Goal: Task Accomplishment & Management: Complete application form

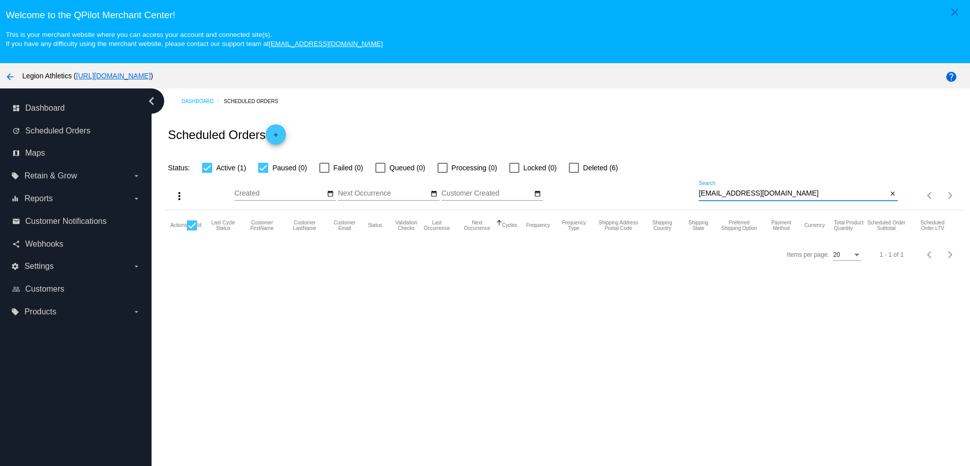
drag, startPoint x: 786, startPoint y: 192, endPoint x: 691, endPoint y: 193, distance: 95.0
click at [691, 193] on div "more_vert Sep Jan Feb Mar Apr 1" at bounding box center [564, 192] width 799 height 36
paste input "sarah.sarris510"
click at [715, 195] on input "sarah.sarris510@gmail.com" at bounding box center [793, 193] width 188 height 8
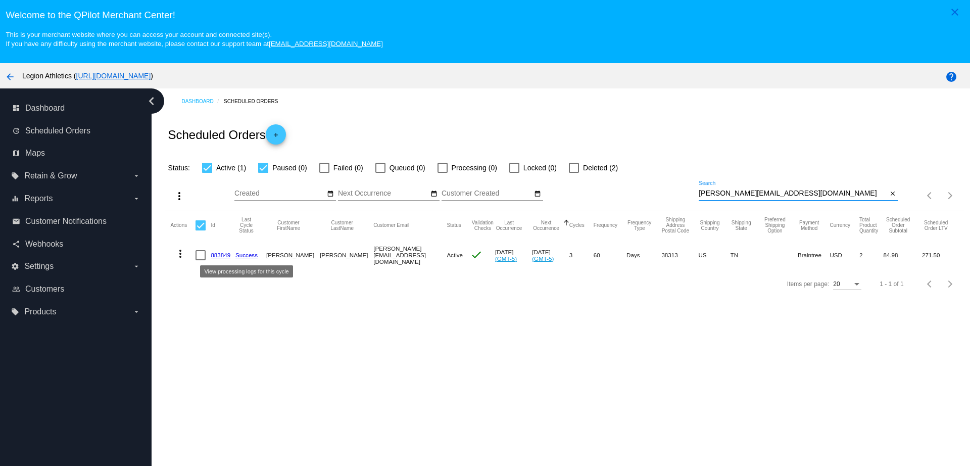
type input "[PERSON_NAME][EMAIL_ADDRESS][DOMAIN_NAME]"
click at [223, 258] on mat-cell "883849" at bounding box center [223, 254] width 25 height 29
click at [214, 257] on link "883849" at bounding box center [221, 255] width 20 height 7
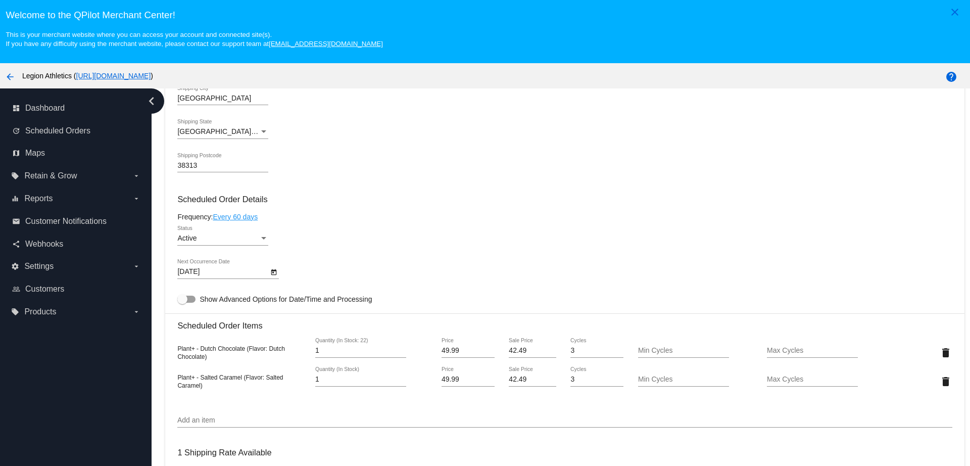
scroll to position [442, 0]
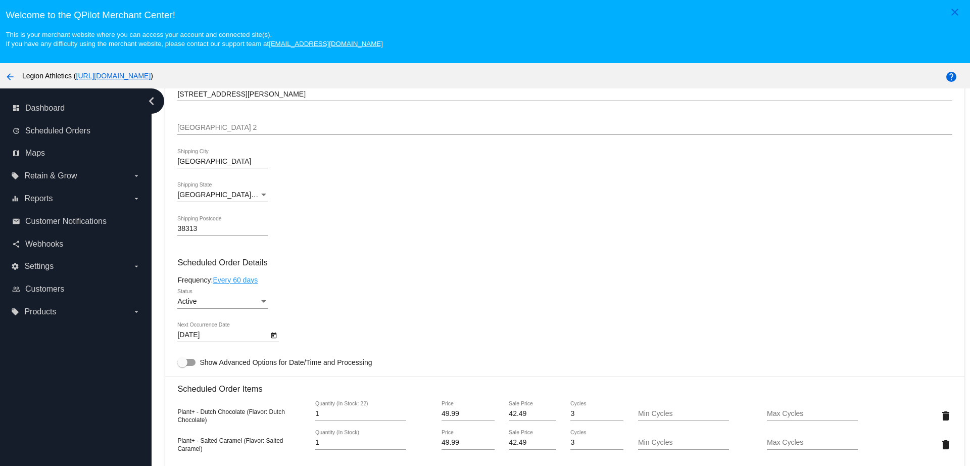
click at [273, 335] on icon "Open calendar" at bounding box center [274, 335] width 6 height 6
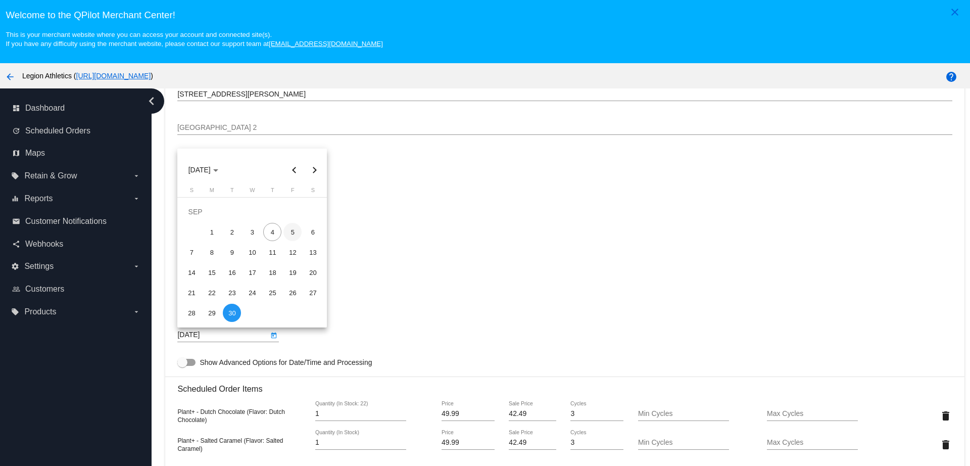
click at [288, 235] on div "5" at bounding box center [292, 232] width 18 height 18
type input "9/5/2025"
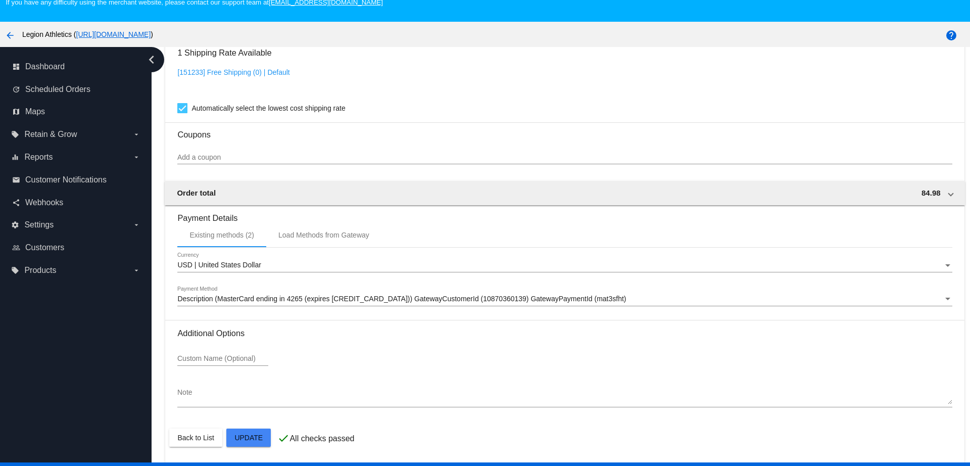
scroll to position [63, 0]
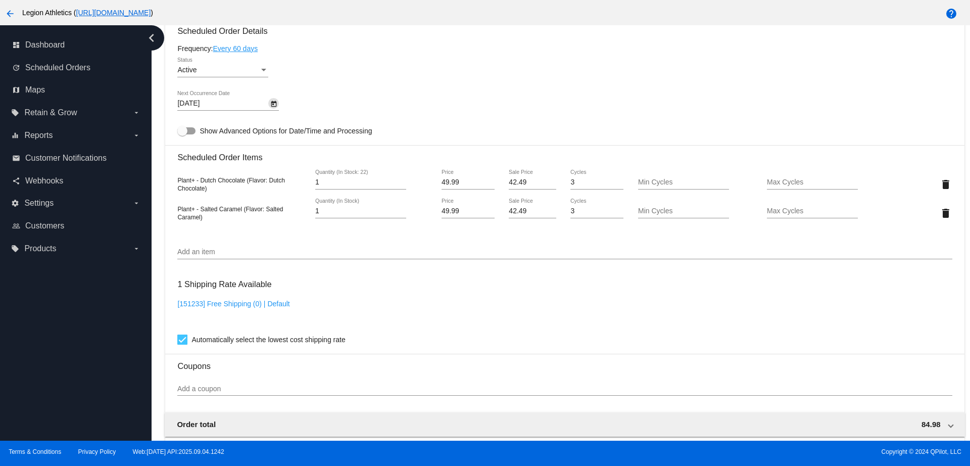
scroll to position [611, 0]
click at [251, 385] on input "Add a coupon" at bounding box center [564, 388] width 774 height 8
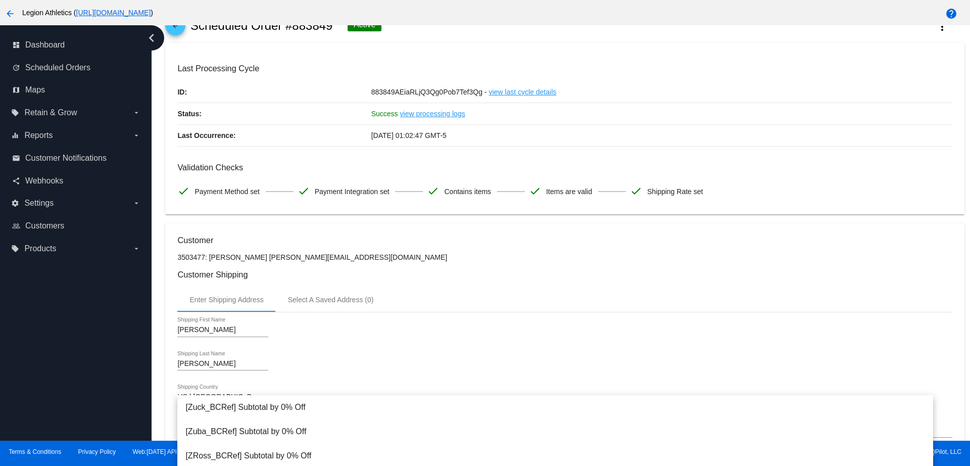
scroll to position [0, 0]
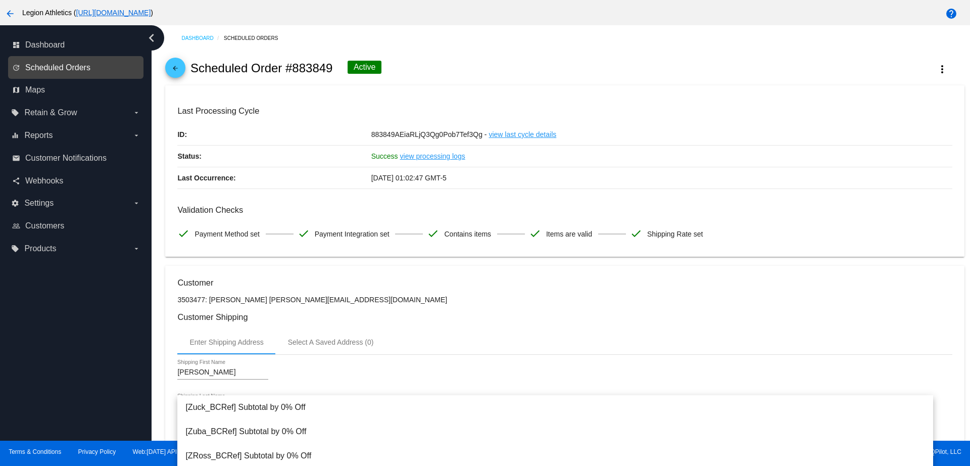
click at [74, 68] on span "Scheduled Orders" at bounding box center [57, 67] width 65 height 9
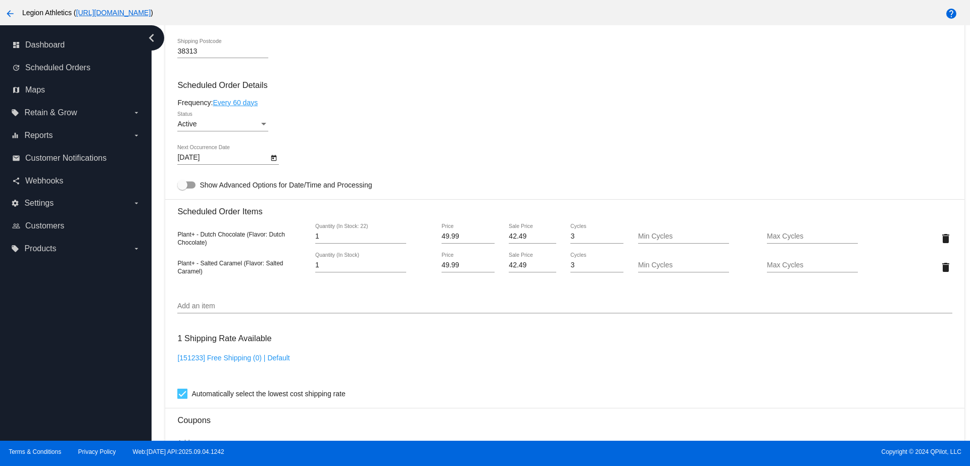
scroll to position [695, 0]
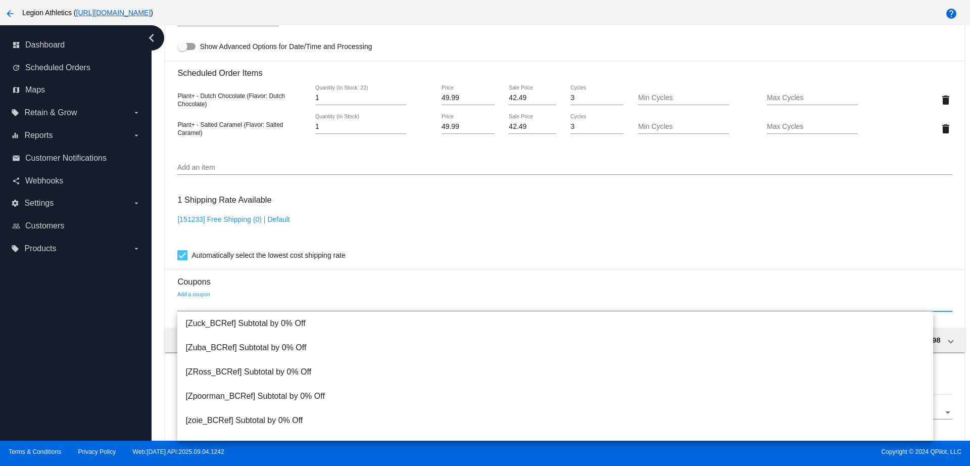
drag, startPoint x: 253, startPoint y: 306, endPoint x: 262, endPoint y: 303, distance: 9.6
click at [253, 305] on input "Add a coupon" at bounding box center [564, 305] width 774 height 8
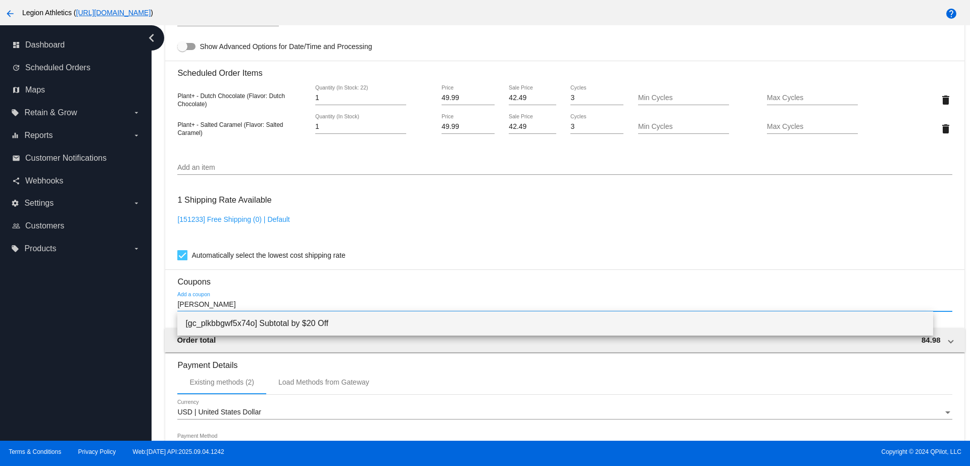
type input "sarah harris"
click at [274, 326] on span "[gc_plkbbgwf5x74o] Subtotal by $20 Off" at bounding box center [554, 323] width 739 height 24
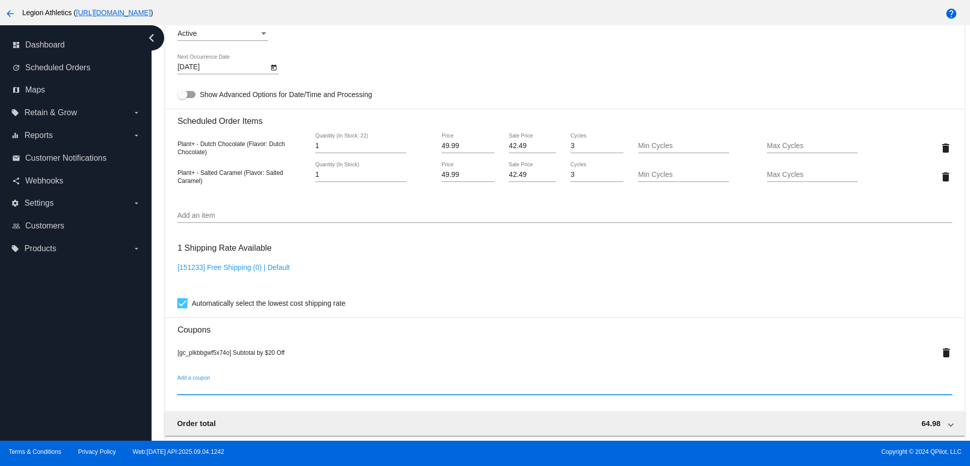
scroll to position [899, 0]
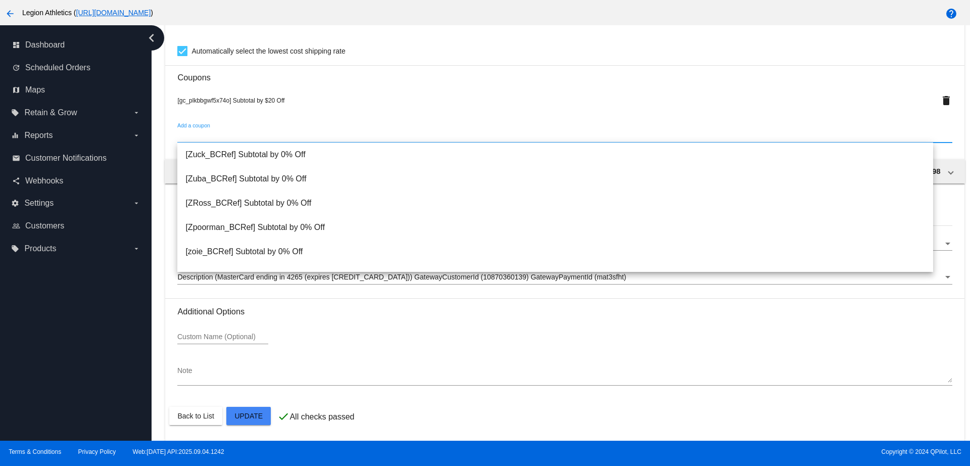
click at [542, 110] on div "[gc_plkbbgwf5x74o] Subtotal by $20 Off delete" at bounding box center [564, 100] width 774 height 20
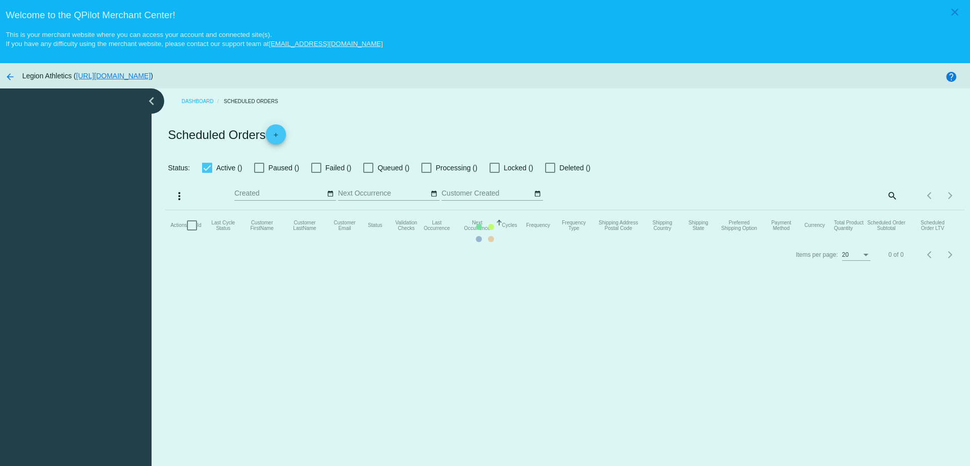
checkbox input "true"
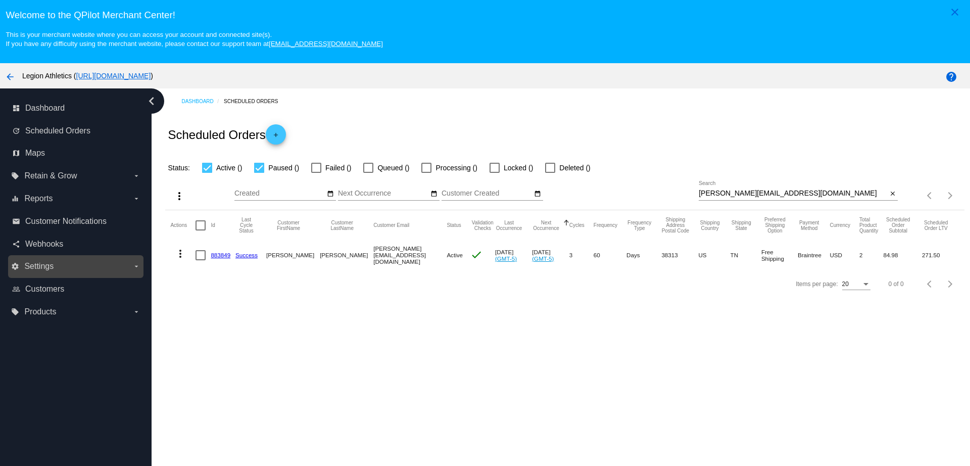
click at [94, 260] on label "settings Settings arrow_drop_down" at bounding box center [75, 266] width 129 height 16
click at [0, 0] on input "settings Settings arrow_drop_down" at bounding box center [0, 0] width 0 height 0
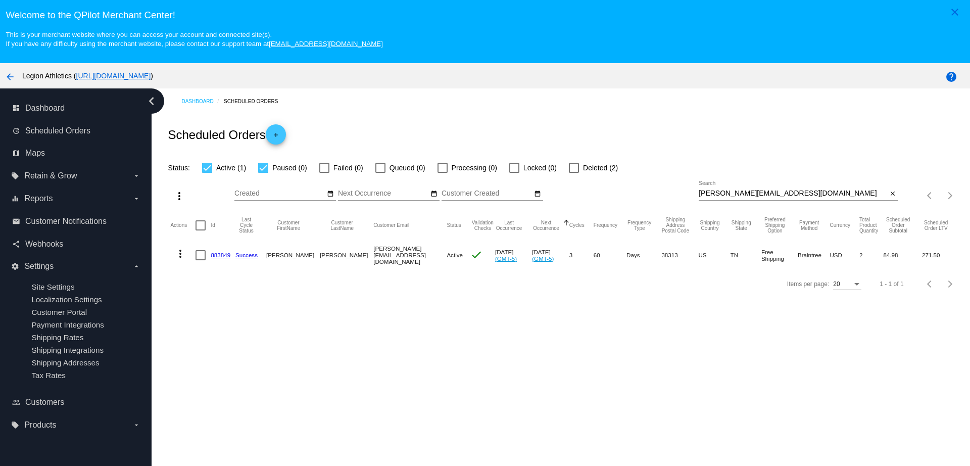
click at [204, 318] on div "Dashboard Scheduled Orders Scheduled Orders add Status: Active (1) Paused (0) F…" at bounding box center [561, 295] width 818 height 415
click at [111, 432] on label "local_offer Products arrow_drop_down" at bounding box center [75, 425] width 129 height 16
click at [0, 0] on input "local_offer Products arrow_drop_down" at bounding box center [0, 0] width 0 height 0
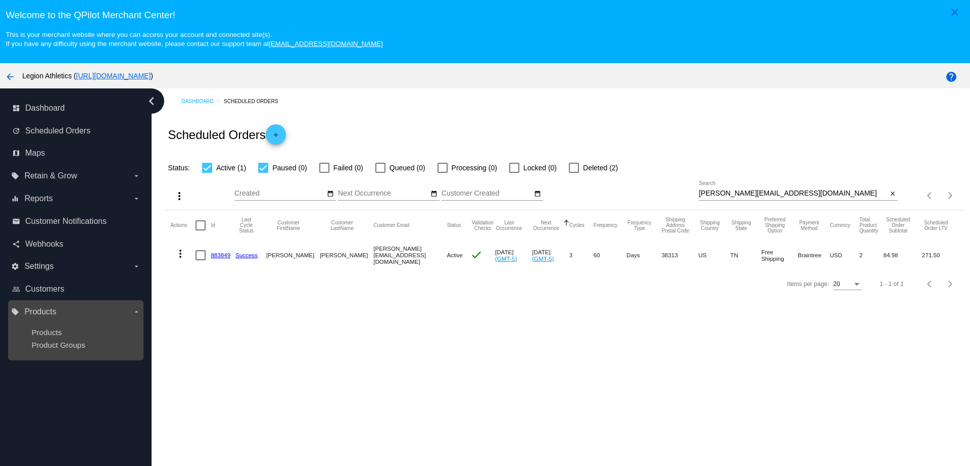
click at [130, 313] on label "local_offer Products arrow_drop_down" at bounding box center [75, 312] width 129 height 16
click at [0, 0] on input "local_offer Products arrow_drop_down" at bounding box center [0, 0] width 0 height 0
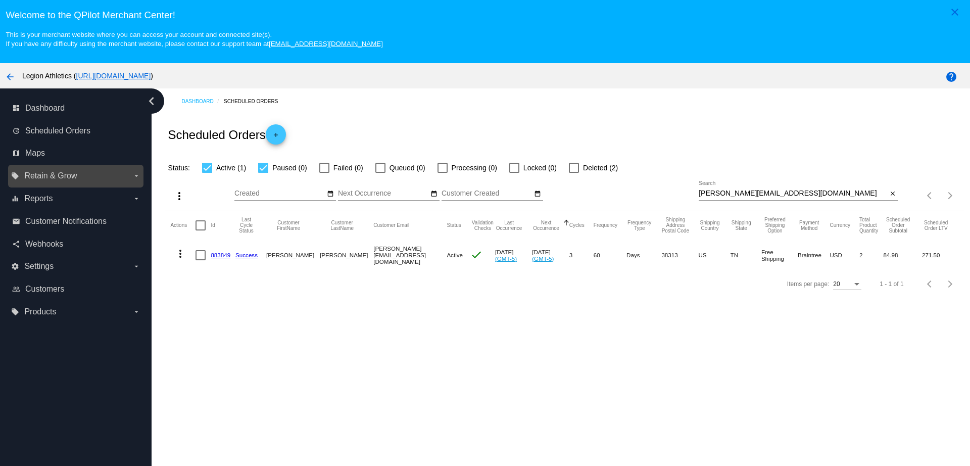
click at [121, 179] on label "local_offer Retain & Grow arrow_drop_down" at bounding box center [75, 176] width 129 height 16
click at [0, 0] on input "local_offer Retain & Grow arrow_drop_down" at bounding box center [0, 0] width 0 height 0
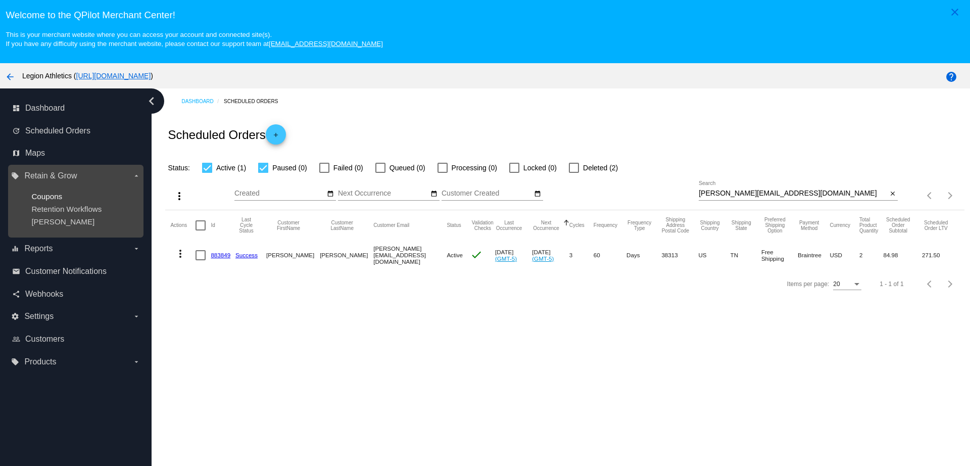
click at [51, 197] on span "Coupons" at bounding box center [46, 196] width 31 height 9
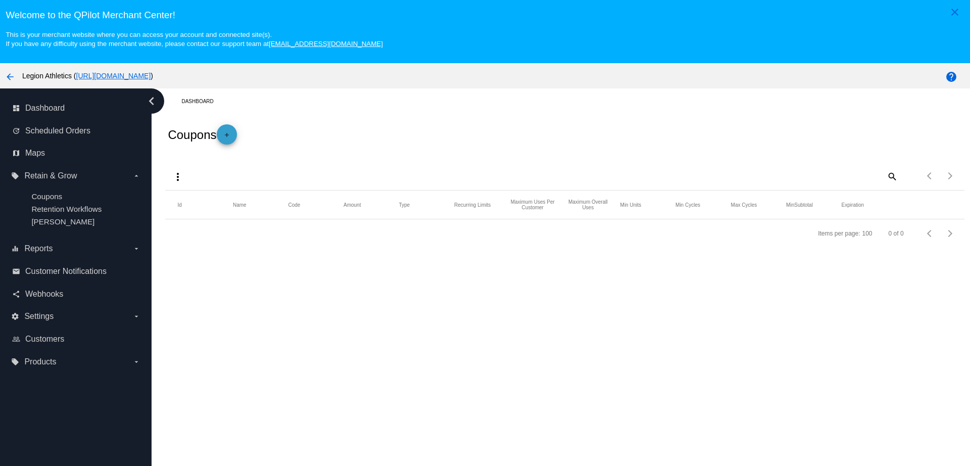
click at [227, 135] on mat-icon "add" at bounding box center [227, 137] width 12 height 12
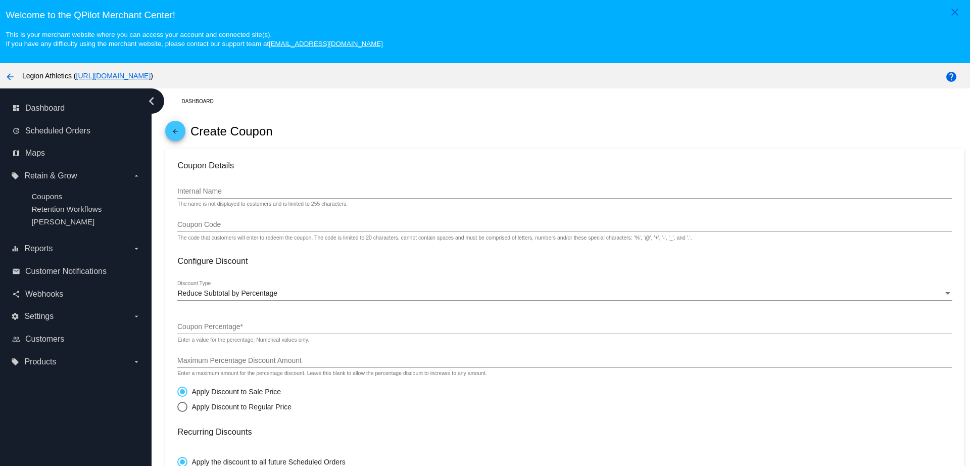
click at [216, 196] on div "Internal Name" at bounding box center [564, 189] width 774 height 20
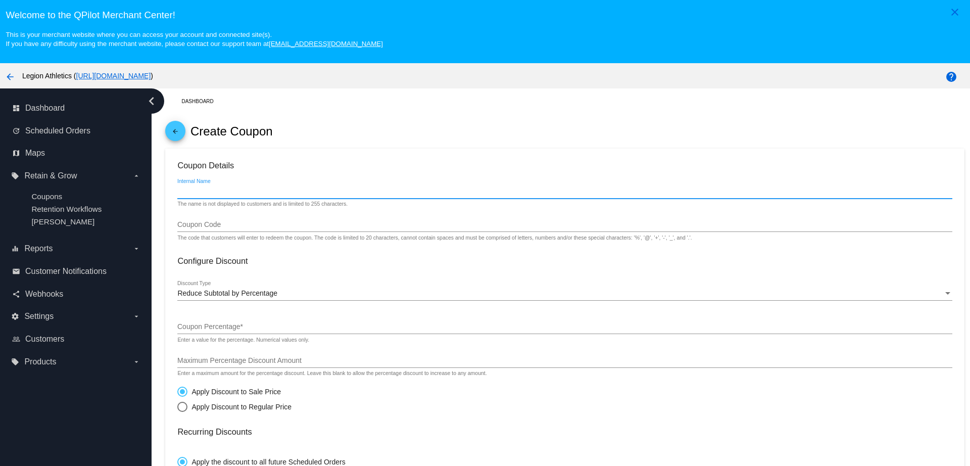
click at [221, 185] on div "Internal Name" at bounding box center [564, 189] width 774 height 20
click at [220, 191] on input "Internal Name" at bounding box center [564, 191] width 774 height 8
type input "[PERSON_NAME]"
click at [218, 221] on input "Coupon Code" at bounding box center [564, 225] width 774 height 8
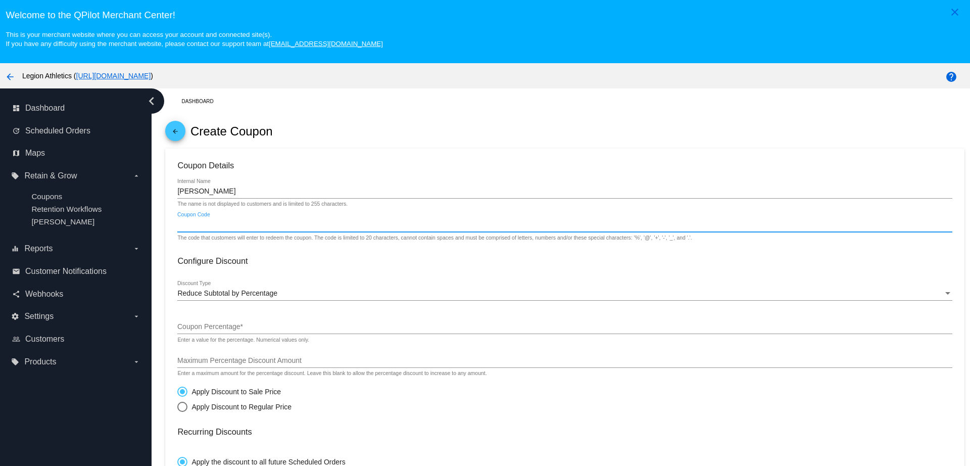
paste input "giftcard_plkbbgwf5x74o"
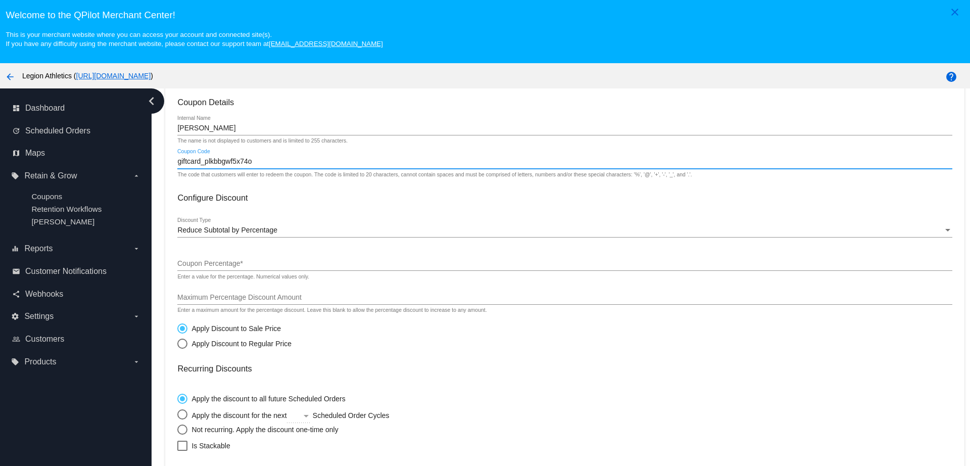
type input "giftcard_plkbbgwf5x74o"
click at [242, 267] on input "Coupon Percentage *" at bounding box center [564, 264] width 774 height 8
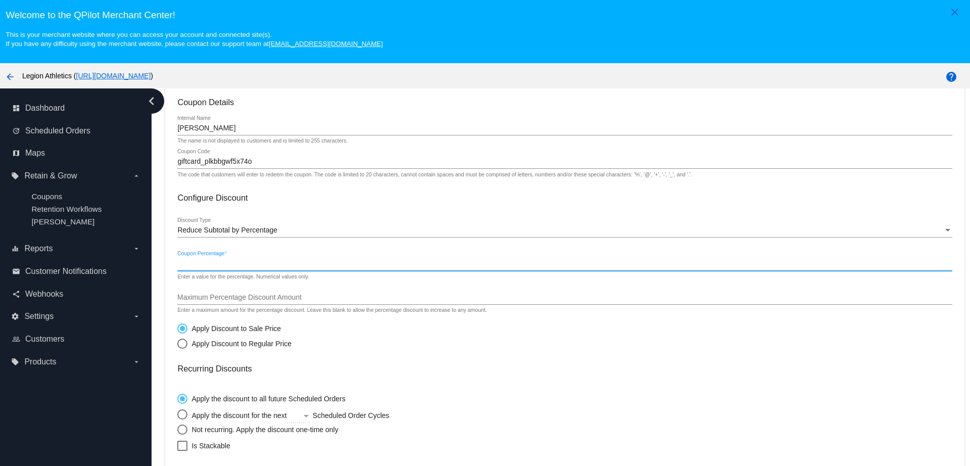
click at [259, 227] on span "Reduce Subtotal by Percentage" at bounding box center [227, 230] width 100 height 8
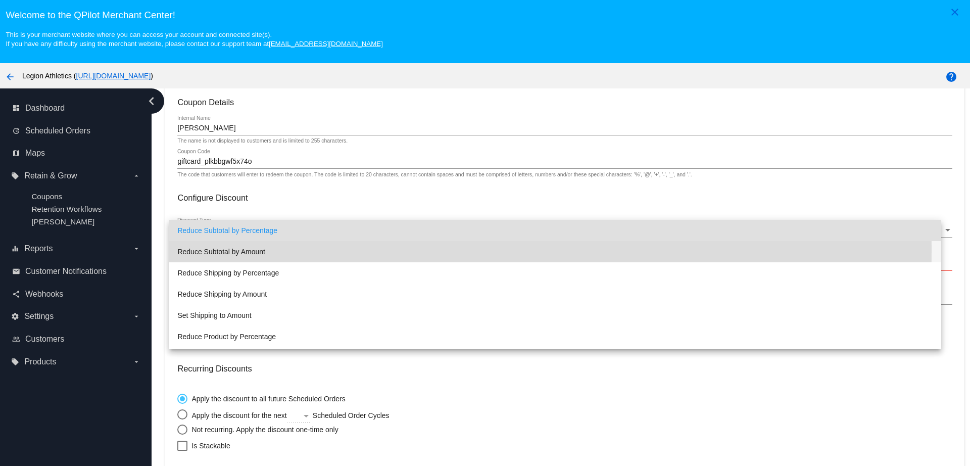
click at [254, 250] on span "Reduce Subtotal by Amount" at bounding box center [554, 251] width 755 height 21
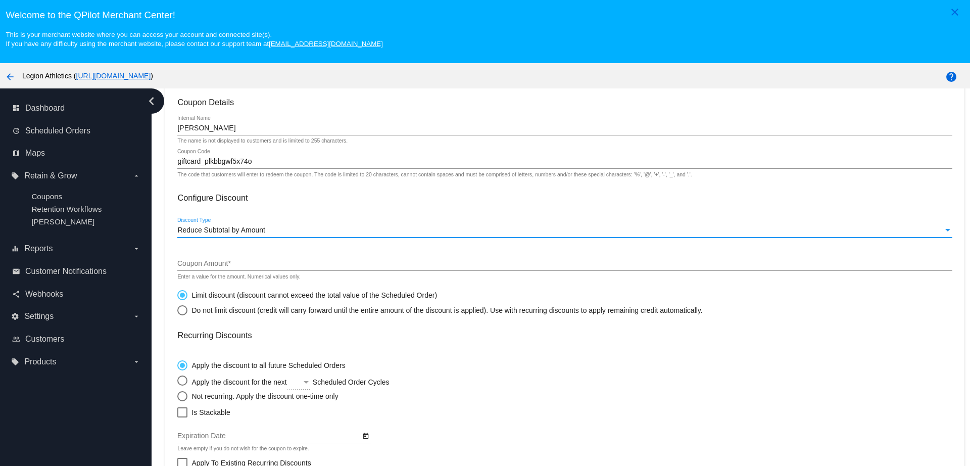
click at [231, 256] on div "Coupon Amount *" at bounding box center [564, 261] width 774 height 20
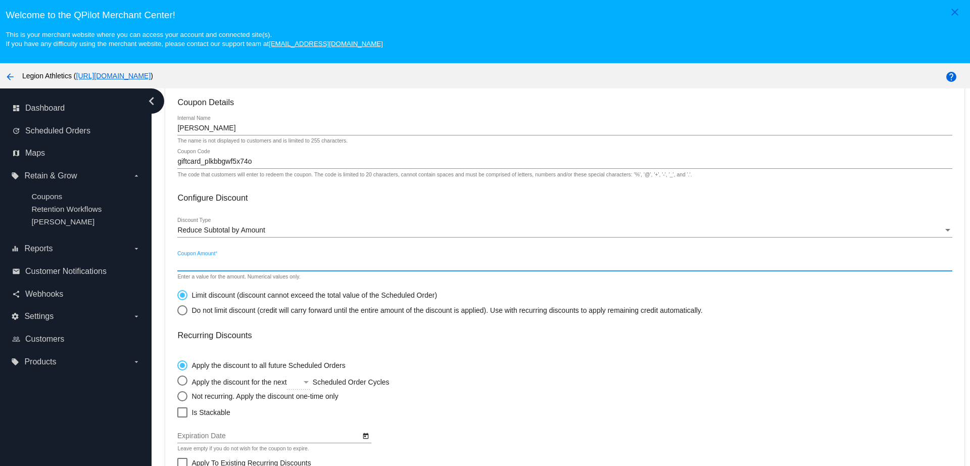
click at [229, 261] on input "Coupon Amount *" at bounding box center [564, 264] width 774 height 8
type input "20"
click at [565, 286] on mat-radio-group "Limit discount (discount cannot exceed the total value of the Scheduled Order) …" at bounding box center [439, 300] width 525 height 30
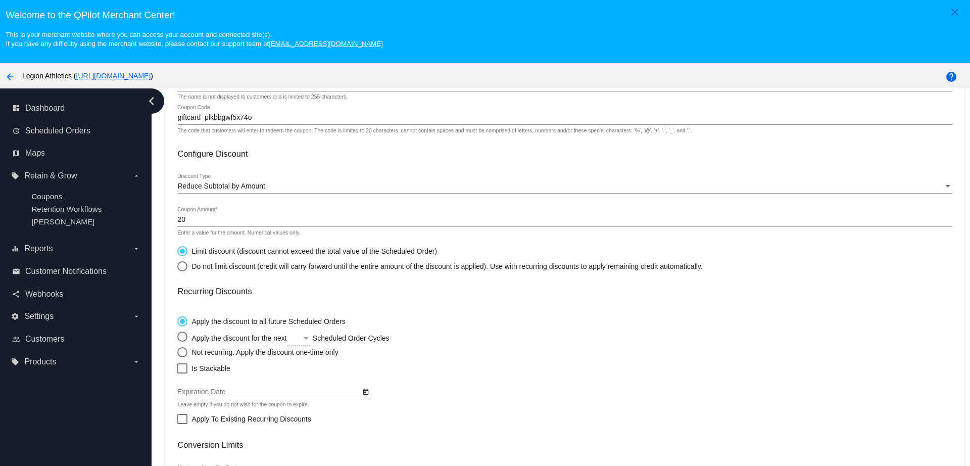
scroll to position [126, 0]
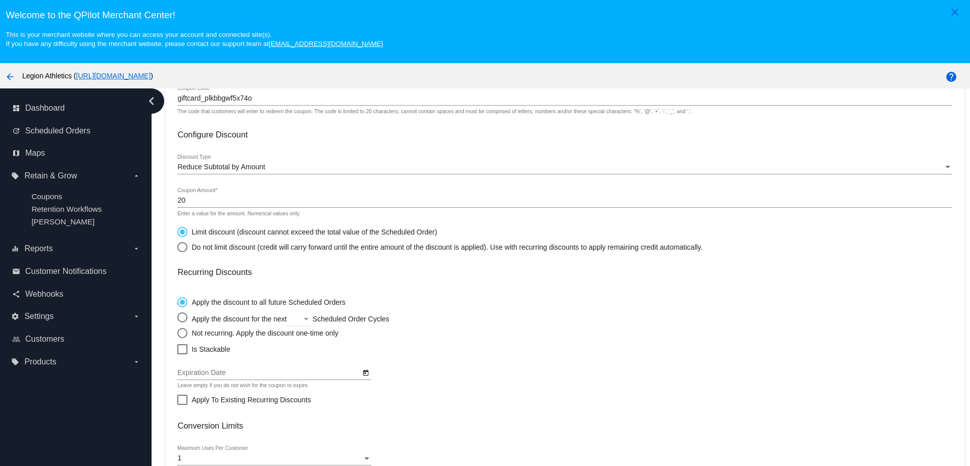
click at [180, 330] on div "Select an option" at bounding box center [182, 333] width 10 height 10
click at [177, 332] on input "Not recurring. Apply the discount one-time only" at bounding box center [177, 332] width 1 height 1
radio input "true"
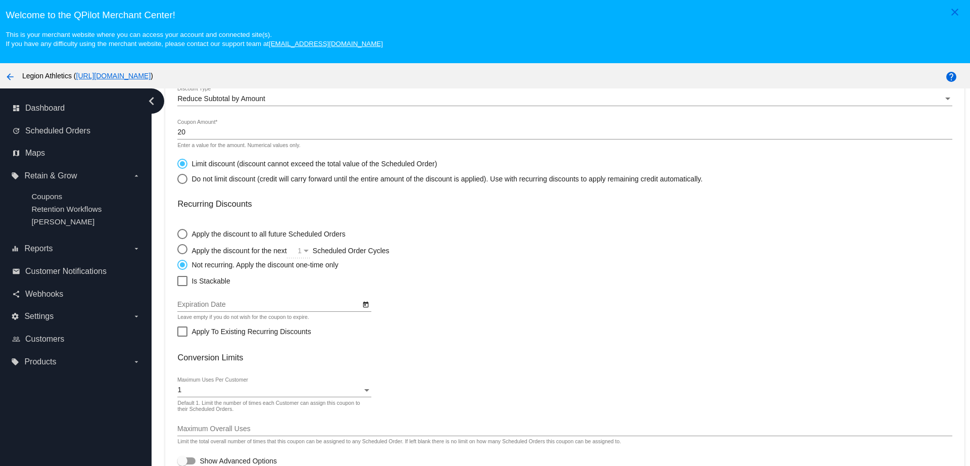
scroll to position [196, 0]
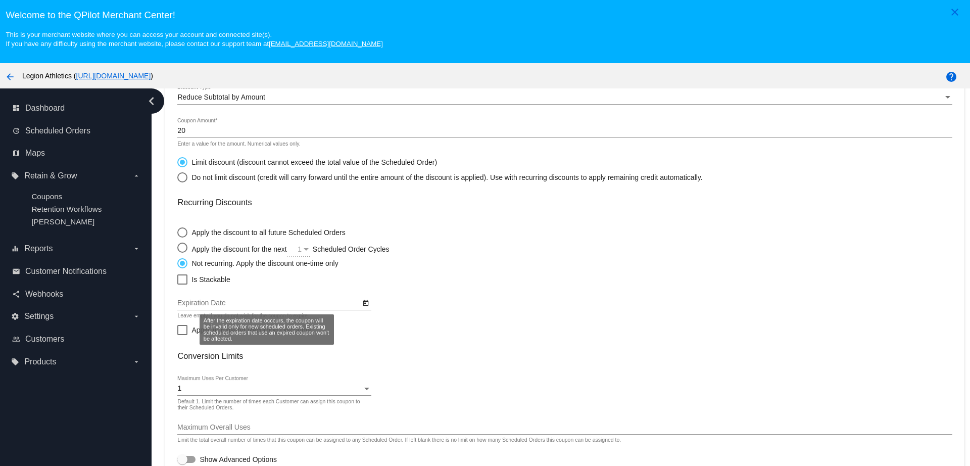
click at [313, 297] on div "Expiration Date" at bounding box center [268, 300] width 183 height 20
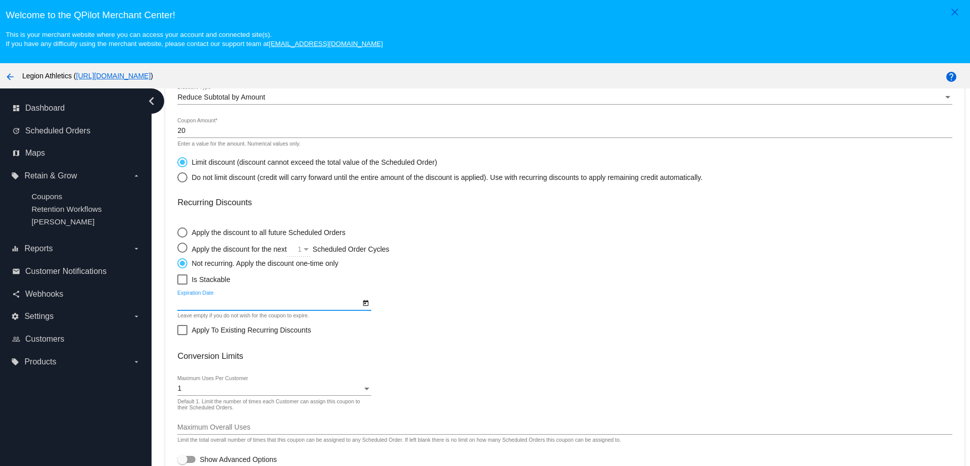
drag, startPoint x: 408, startPoint y: 312, endPoint x: 414, endPoint y: 312, distance: 6.6
click at [409, 312] on mat-card-content "Coupon Details [PERSON_NAME] Internal Name The name is not displayed to custome…" at bounding box center [564, 215] width 774 height 501
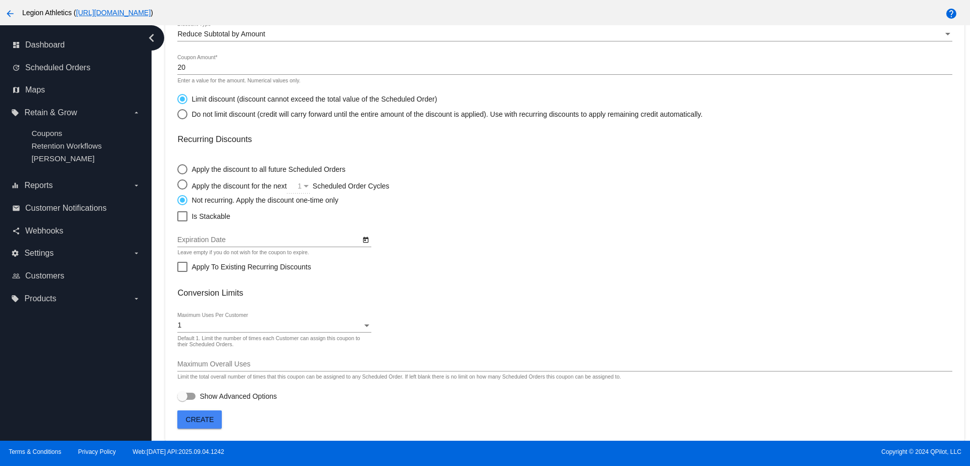
click at [196, 419] on span "Create" at bounding box center [200, 419] width 28 height 8
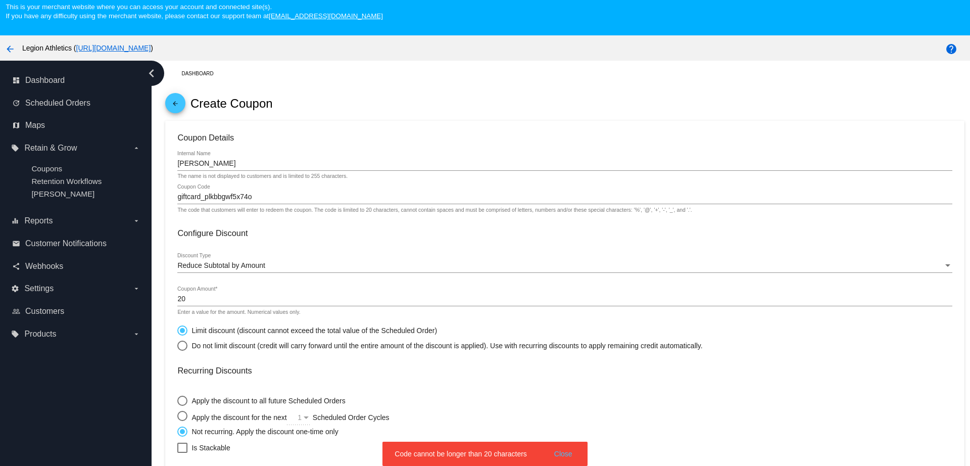
scroll to position [0, 0]
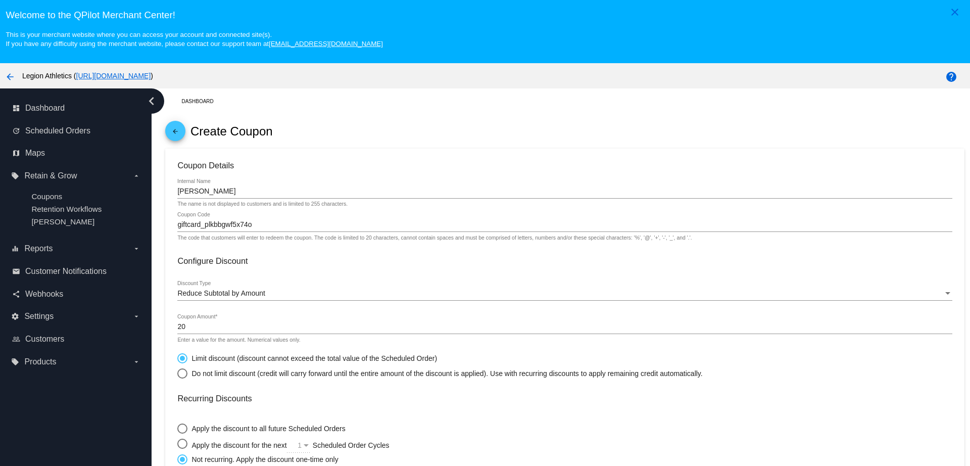
click at [269, 226] on input "giftcard_plkbbgwf5x74o" at bounding box center [564, 225] width 774 height 8
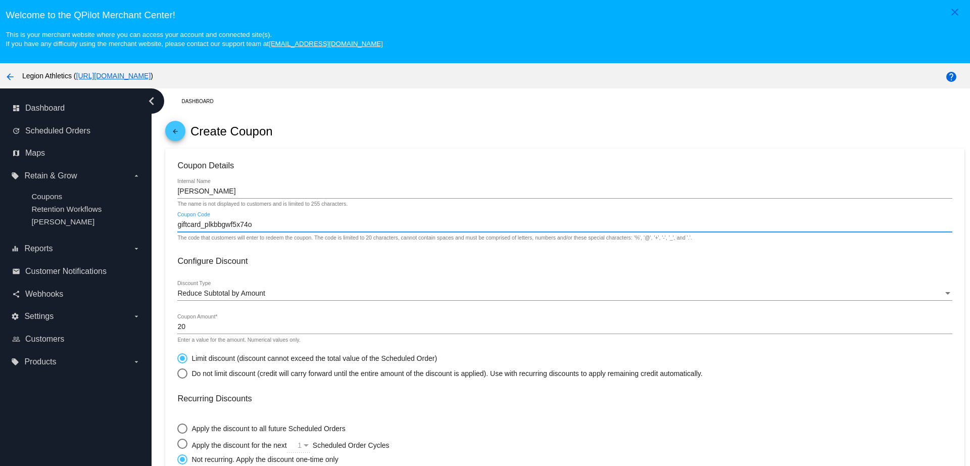
click at [269, 226] on input "giftcard_plkbbgwf5x74o" at bounding box center [564, 225] width 774 height 8
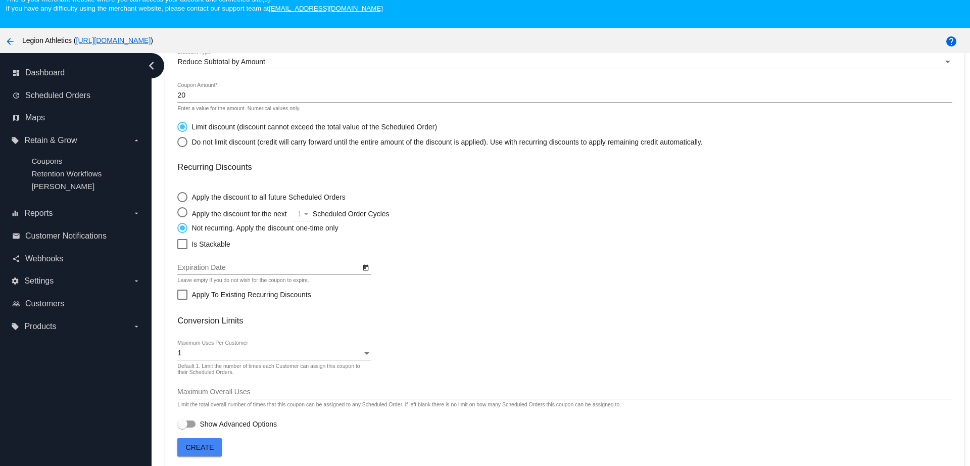
scroll to position [63, 0]
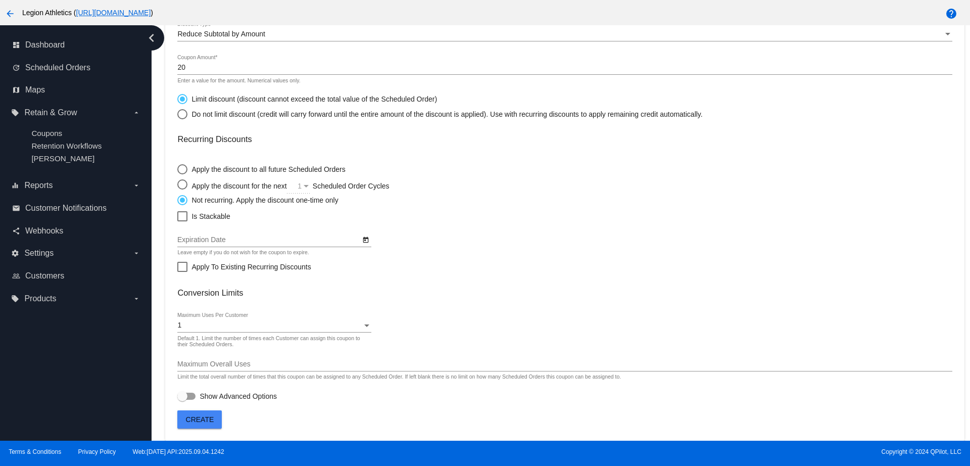
click at [202, 421] on span "Create" at bounding box center [200, 419] width 28 height 8
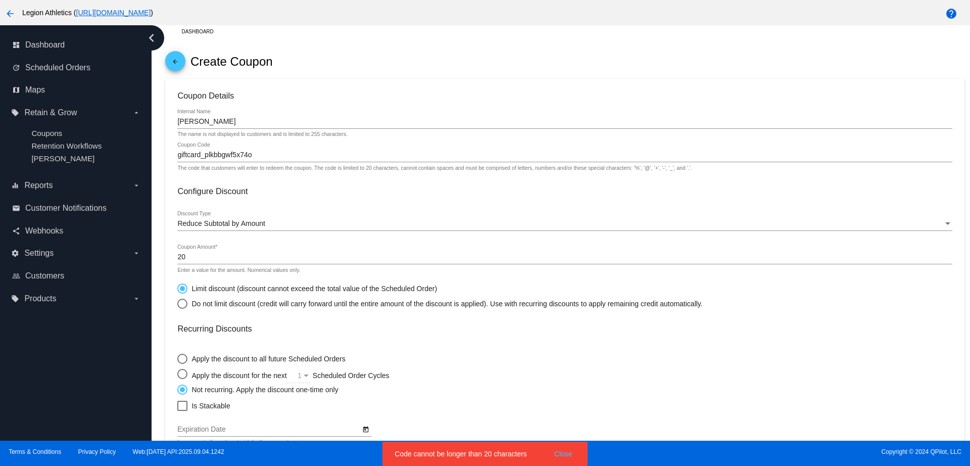
scroll to position [0, 0]
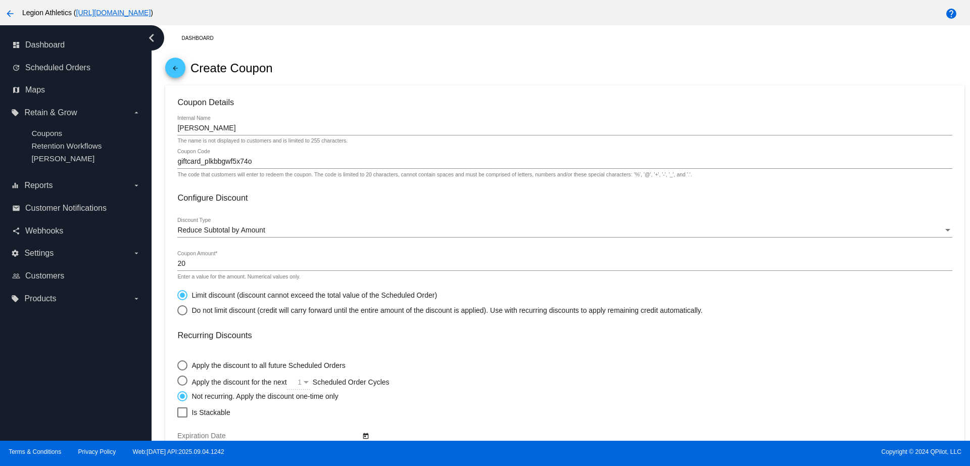
click at [249, 157] on div "giftcard_plkbbgwf5x74o Coupon Code" at bounding box center [564, 159] width 774 height 20
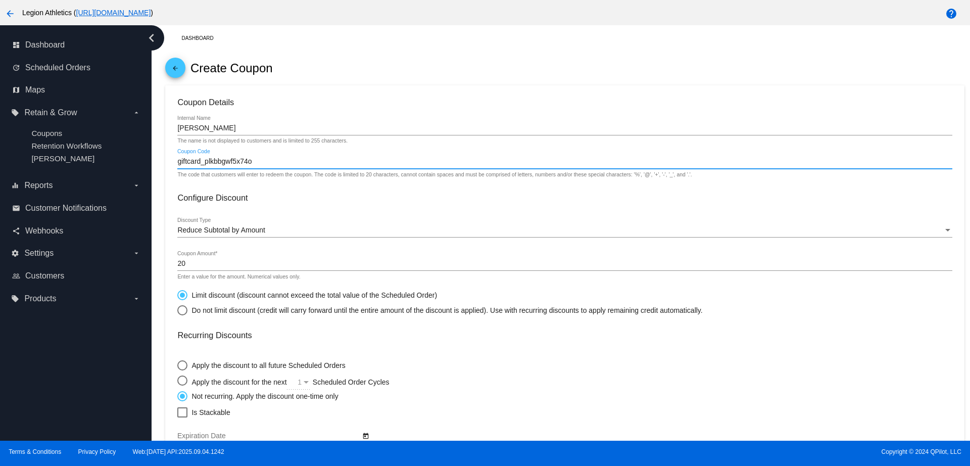
click at [262, 160] on input "giftcard_plkbbgwf5x74o" at bounding box center [564, 162] width 774 height 8
click at [273, 158] on input "giftcard_plkbbgwf5x74o" at bounding box center [564, 162] width 774 height 8
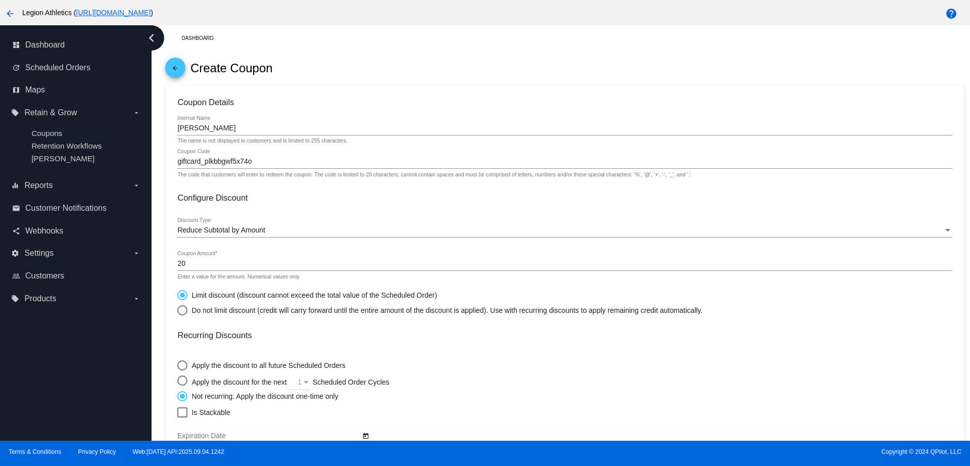
click at [274, 157] on div "giftcard_plkbbgwf5x74o Coupon Code" at bounding box center [564, 159] width 774 height 20
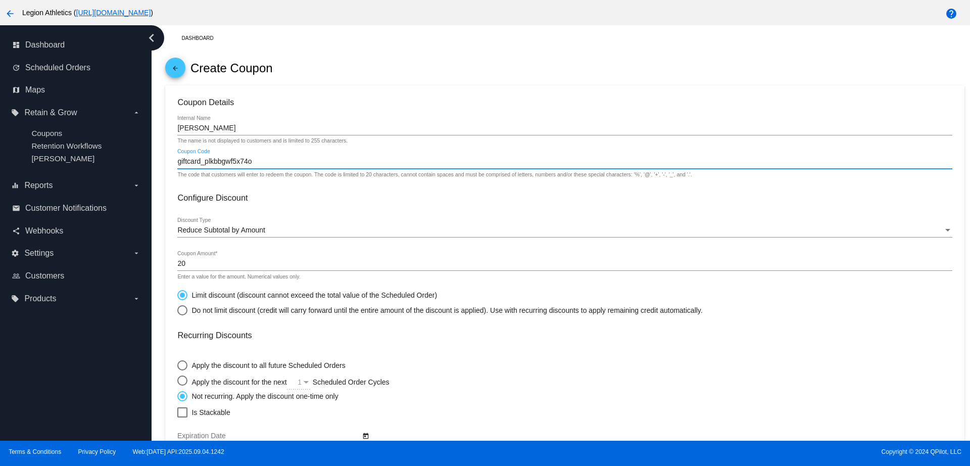
click at [279, 188] on mat-card-content "Coupon Details [PERSON_NAME] Internal Name The name is not displayed to custome…" at bounding box center [564, 347] width 774 height 501
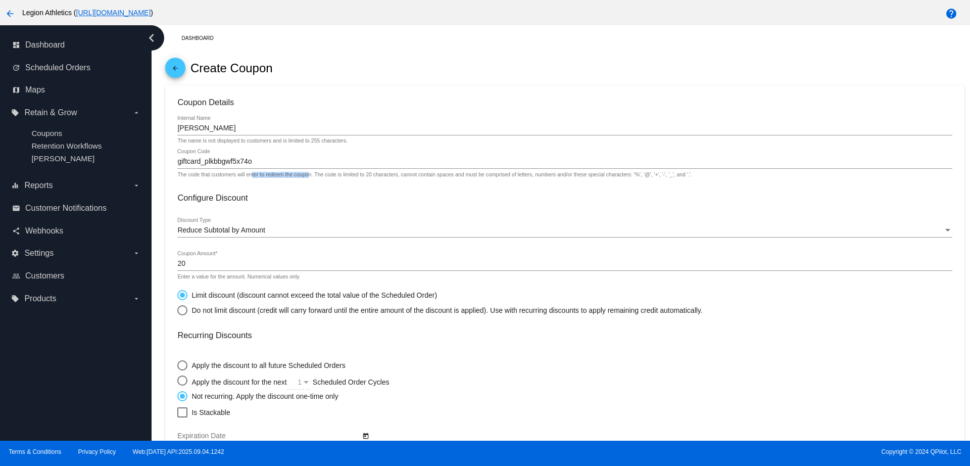
drag, startPoint x: 251, startPoint y: 174, endPoint x: 309, endPoint y: 175, distance: 57.6
click at [309, 175] on div "The code that customers will enter to redeem the coupon. The code is limited to…" at bounding box center [434, 175] width 514 height 6
drag, startPoint x: 324, startPoint y: 175, endPoint x: 397, endPoint y: 175, distance: 72.2
click at [396, 175] on div "The code that customers will enter to redeem the coupon. The code is limited to…" at bounding box center [434, 175] width 514 height 6
drag, startPoint x: 408, startPoint y: 175, endPoint x: 725, endPoint y: 175, distance: 317.7
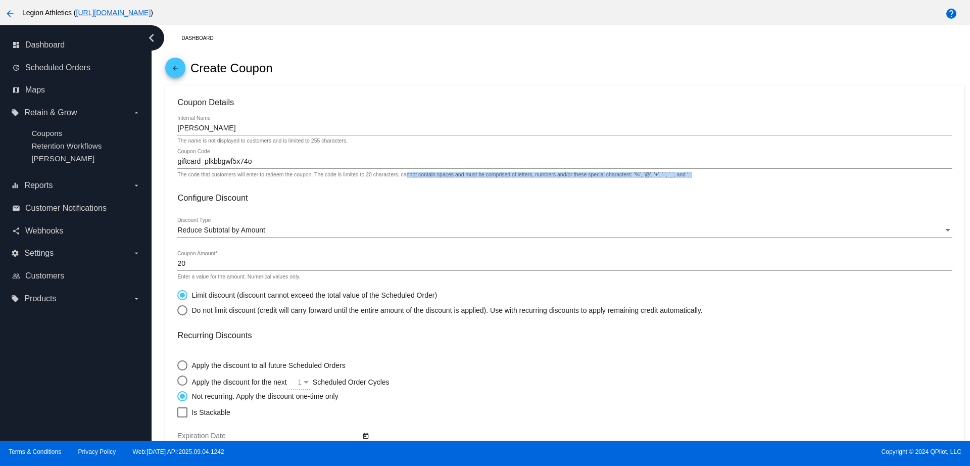
click at [725, 175] on div "The code that customers will enter to redeem the coupon. The code is limited to…" at bounding box center [564, 175] width 774 height 6
click at [728, 181] on mat-card-content "Coupon Details [PERSON_NAME] Internal Name The name is not displayed to custome…" at bounding box center [564, 347] width 774 height 501
click at [180, 162] on input "giftcard_plkbbgwf5x74o" at bounding box center [564, 162] width 774 height 8
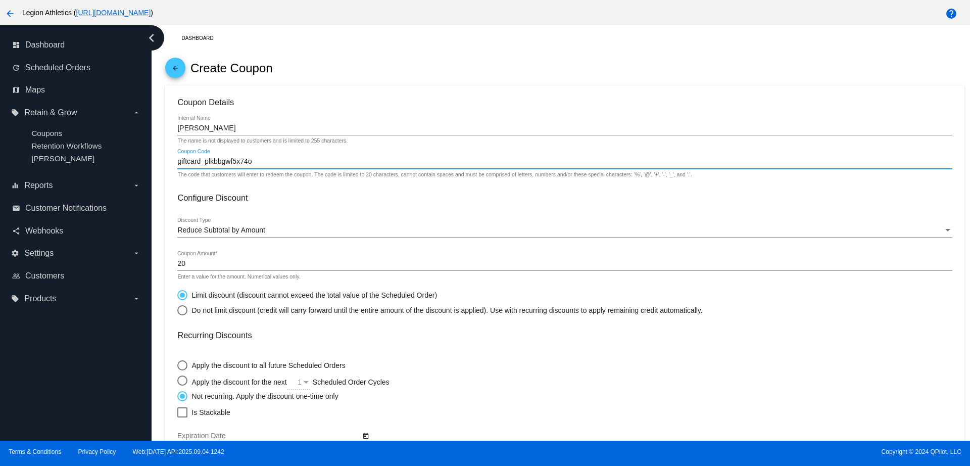
click at [178, 162] on input "giftcard_plkbbgwf5x74o" at bounding box center [564, 162] width 774 height 8
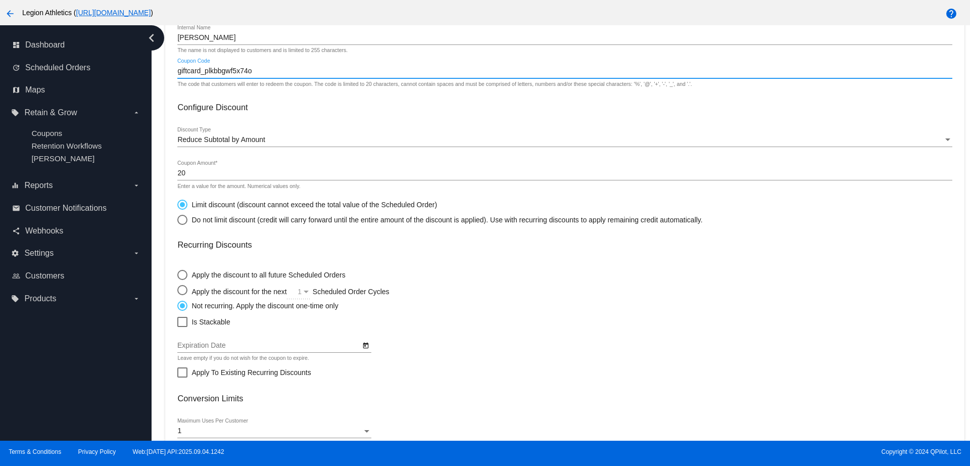
scroll to position [196, 0]
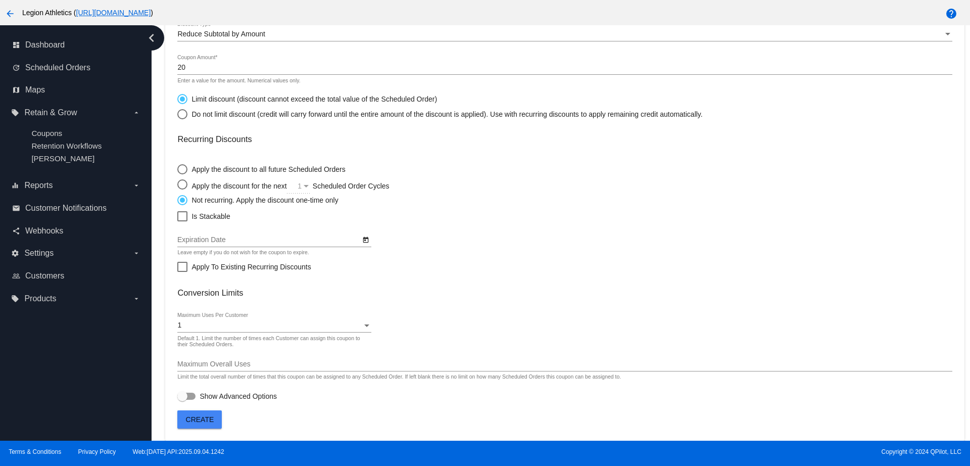
click at [211, 423] on span "Create" at bounding box center [200, 419] width 28 height 8
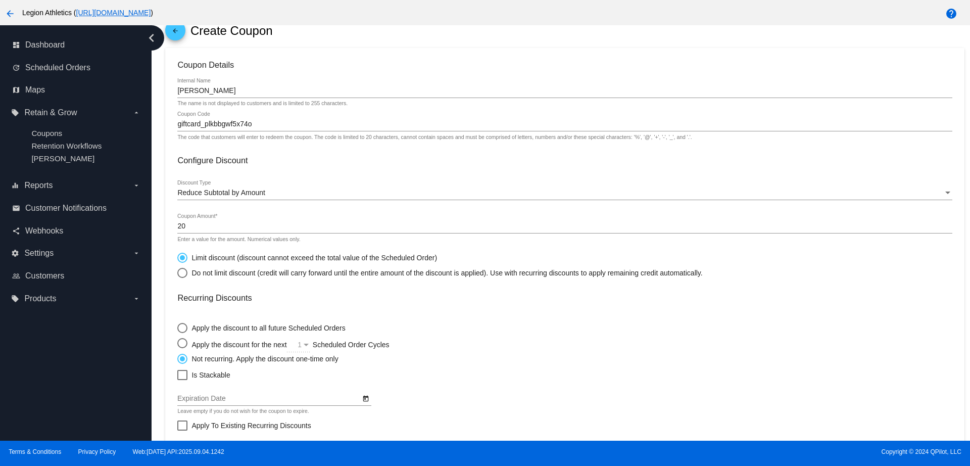
scroll to position [7, 0]
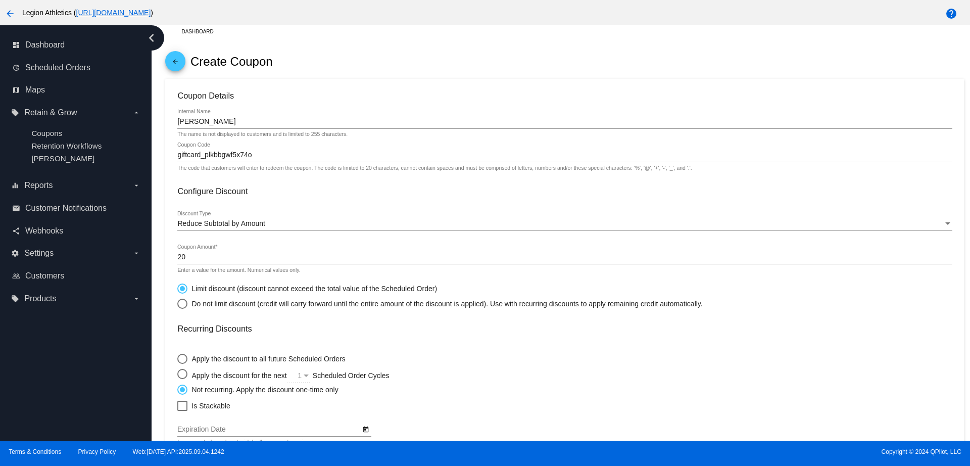
click at [200, 154] on input "giftcard_plkbbgwf5x74o" at bounding box center [564, 155] width 774 height 8
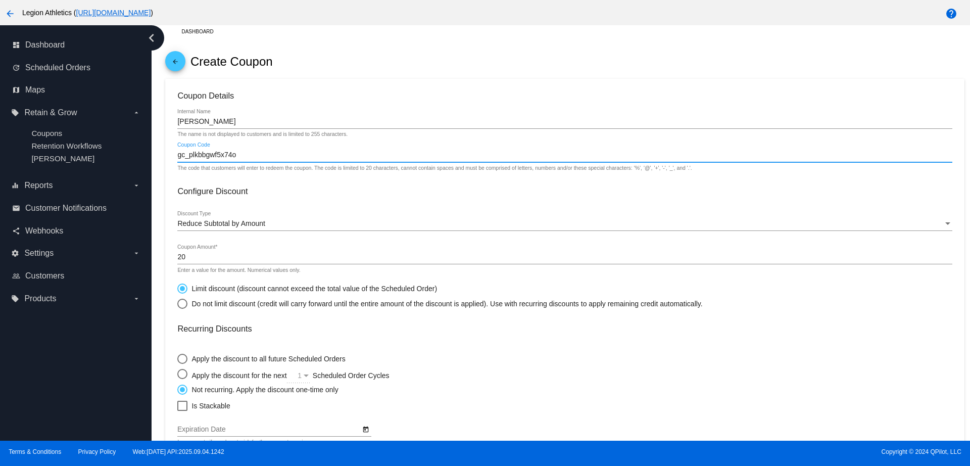
type input "gc_plkbbgwf5x74o"
click at [253, 160] on div "gc_plkbbgwf5x74o Coupon Code" at bounding box center [564, 152] width 774 height 20
click at [253, 155] on input "gc_plkbbgwf5x74o" at bounding box center [564, 155] width 774 height 8
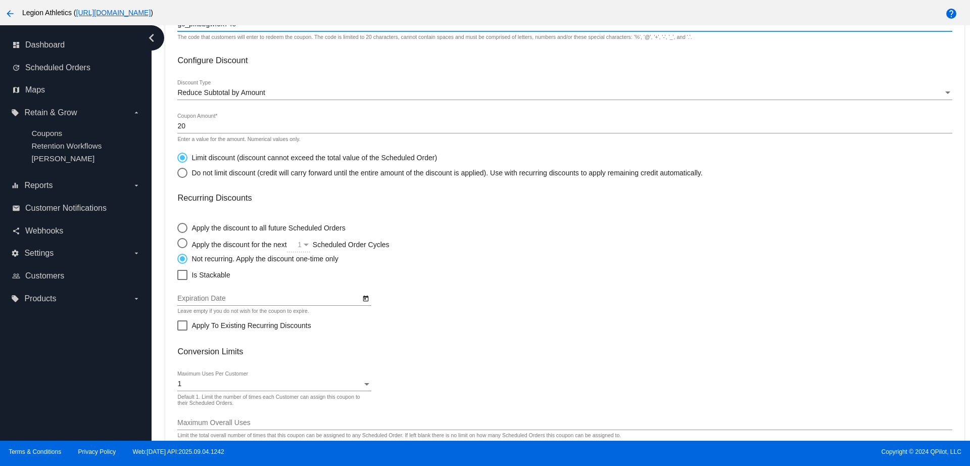
scroll to position [196, 0]
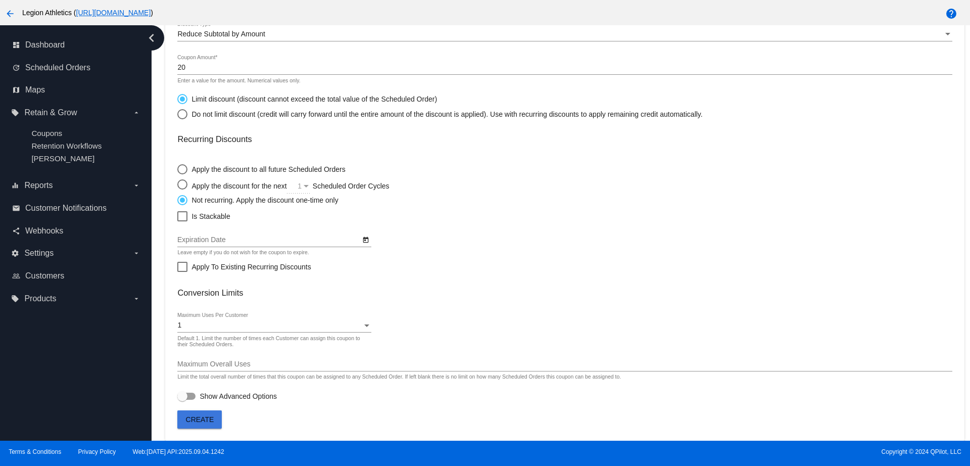
click at [204, 422] on span "Create" at bounding box center [200, 419] width 28 height 8
